Goal: Unclear: Browse casually

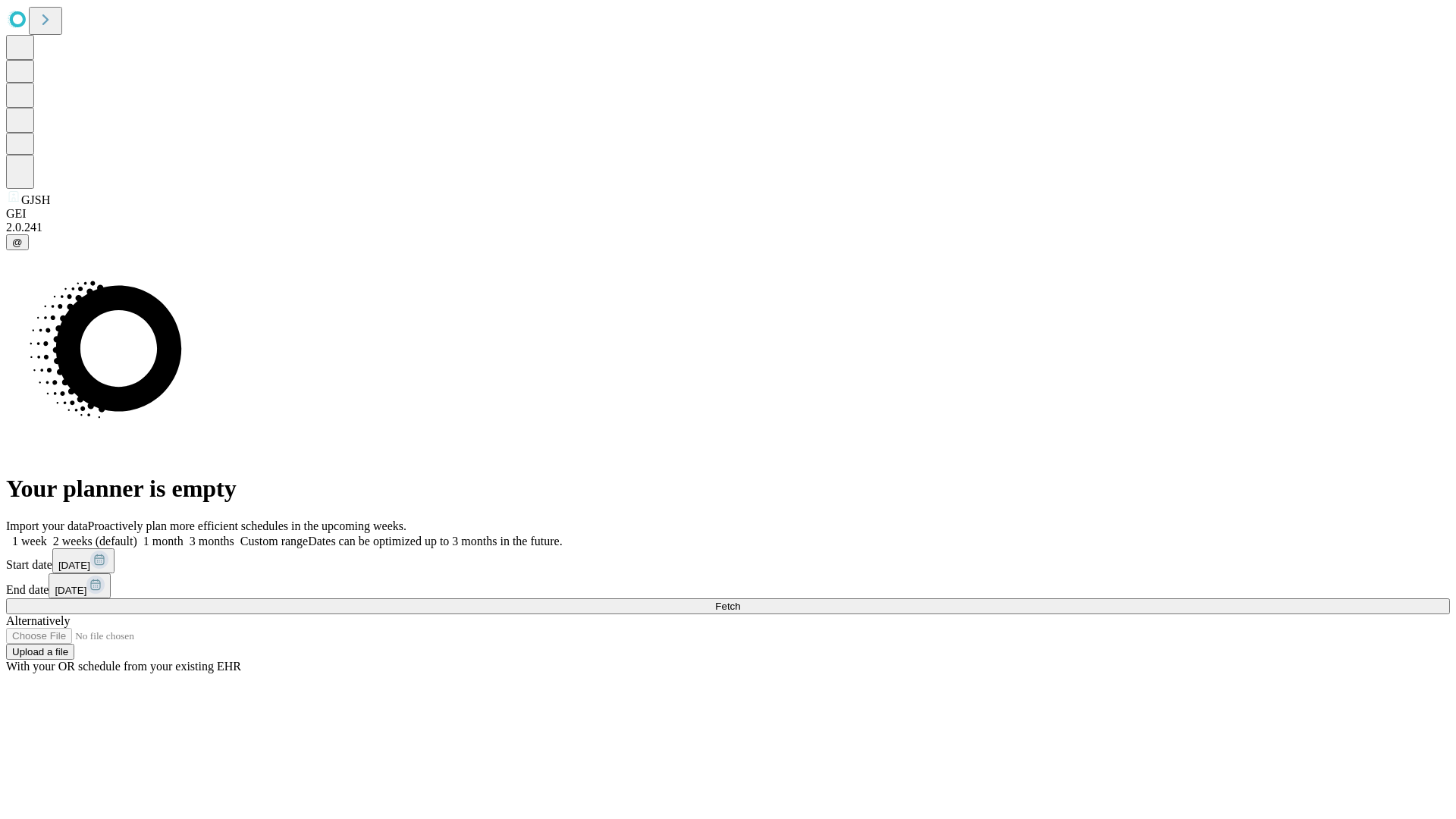
click at [740, 601] on span "Fetch" at bounding box center [728, 606] width 25 height 11
